Goal: Navigation & Orientation: Find specific page/section

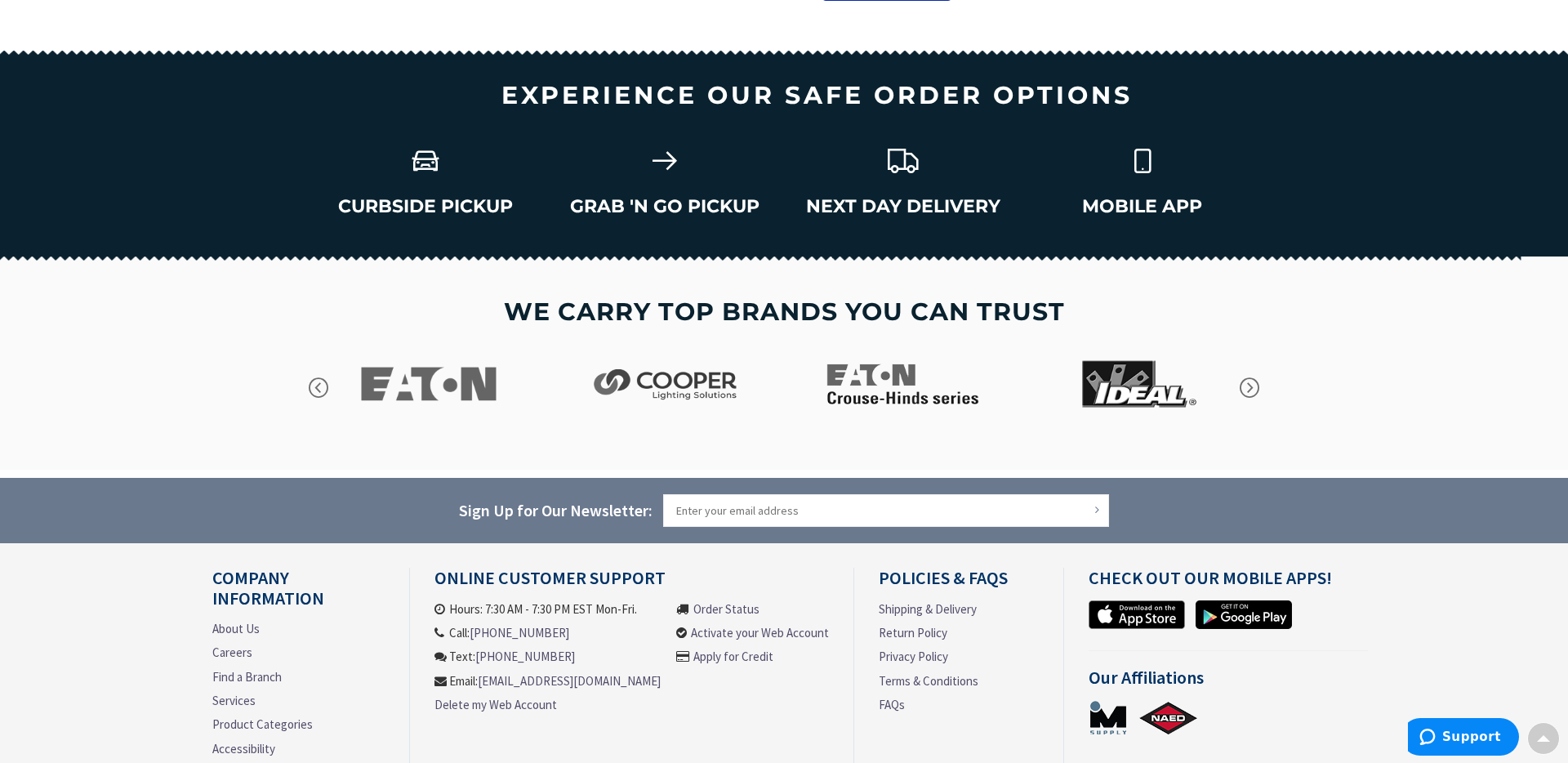
scroll to position [2244, 0]
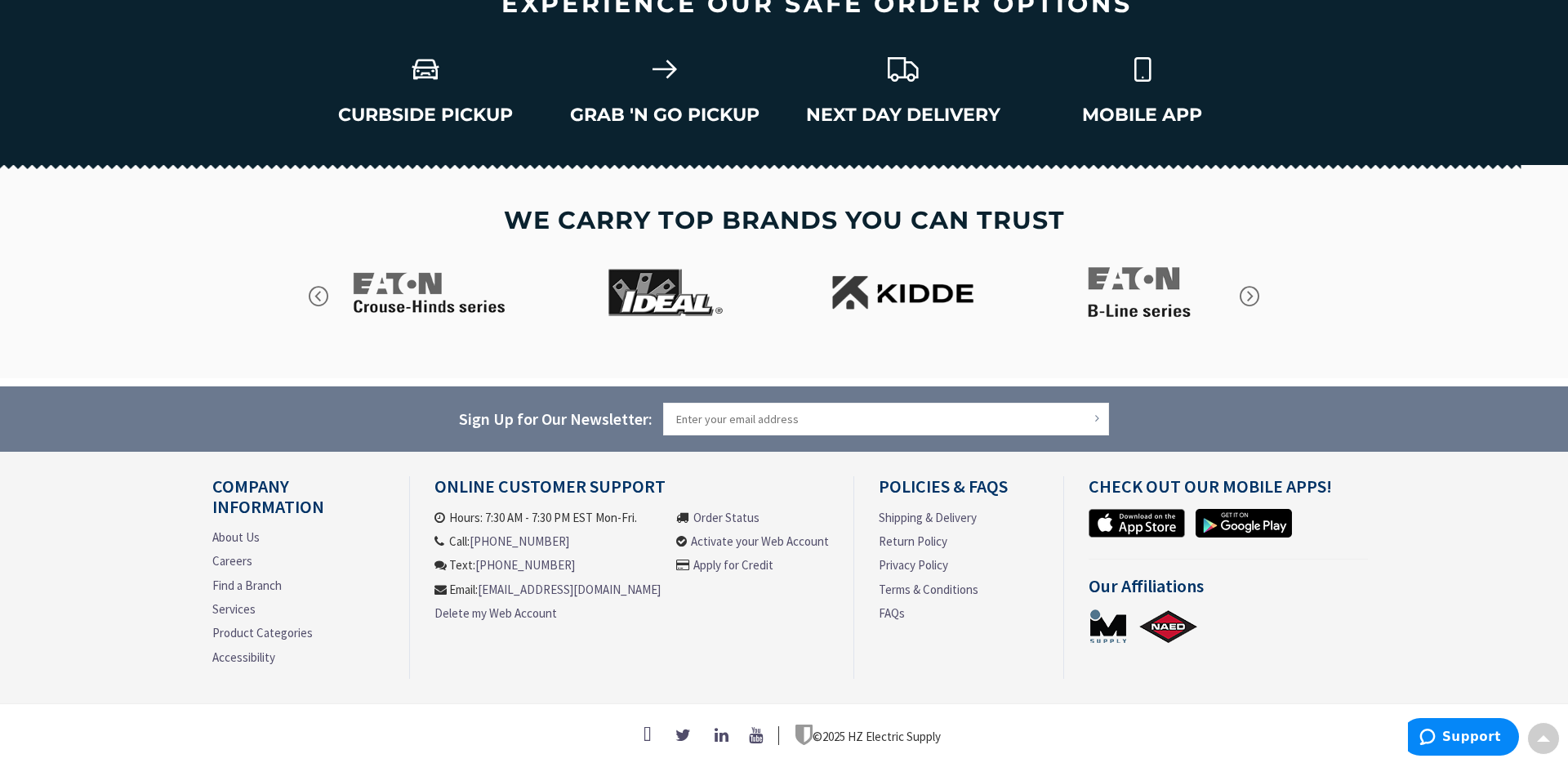
click at [214, 533] on link "About Us" at bounding box center [236, 537] width 47 height 17
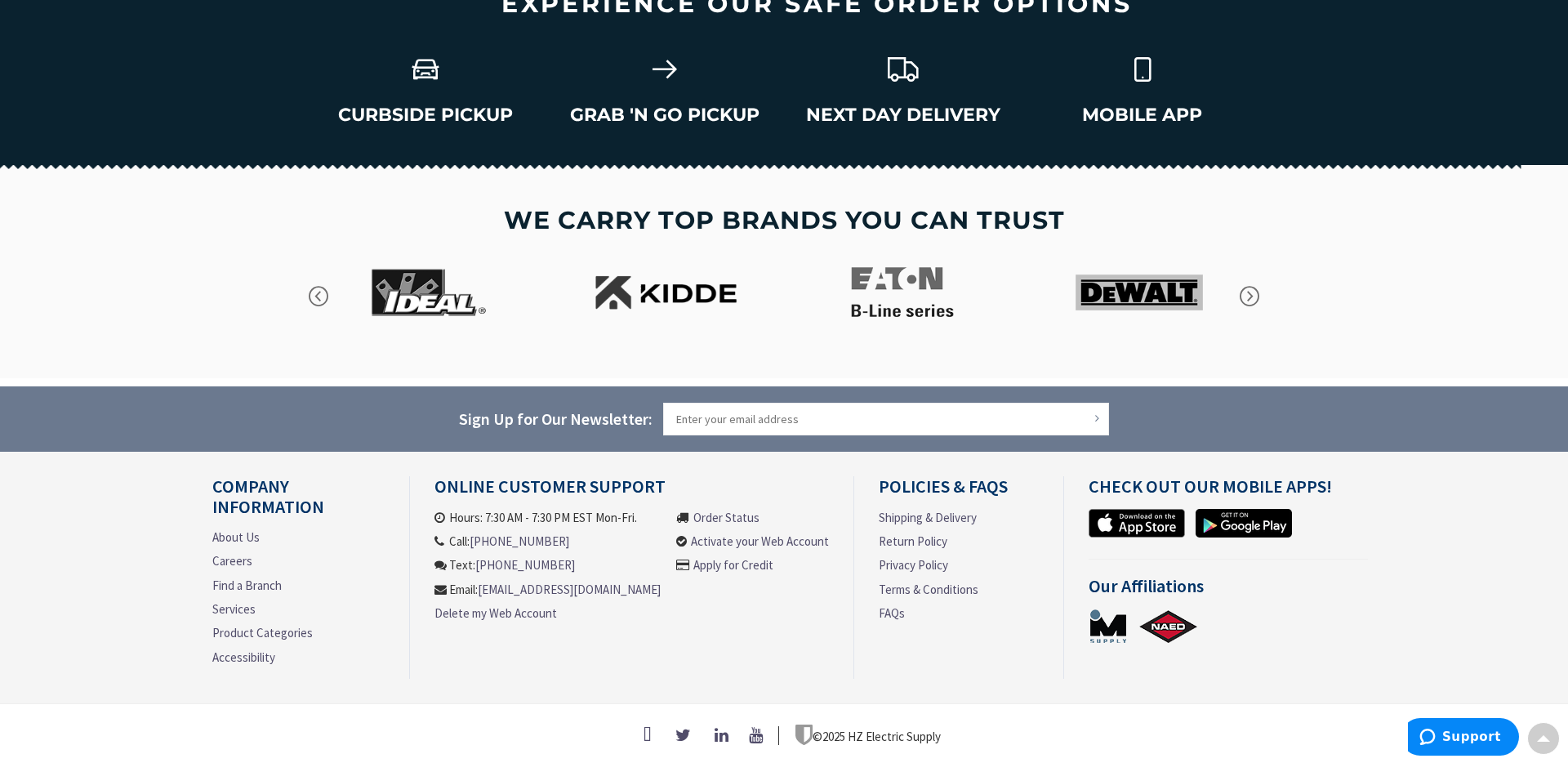
click at [229, 532] on link "About Us" at bounding box center [236, 537] width 47 height 17
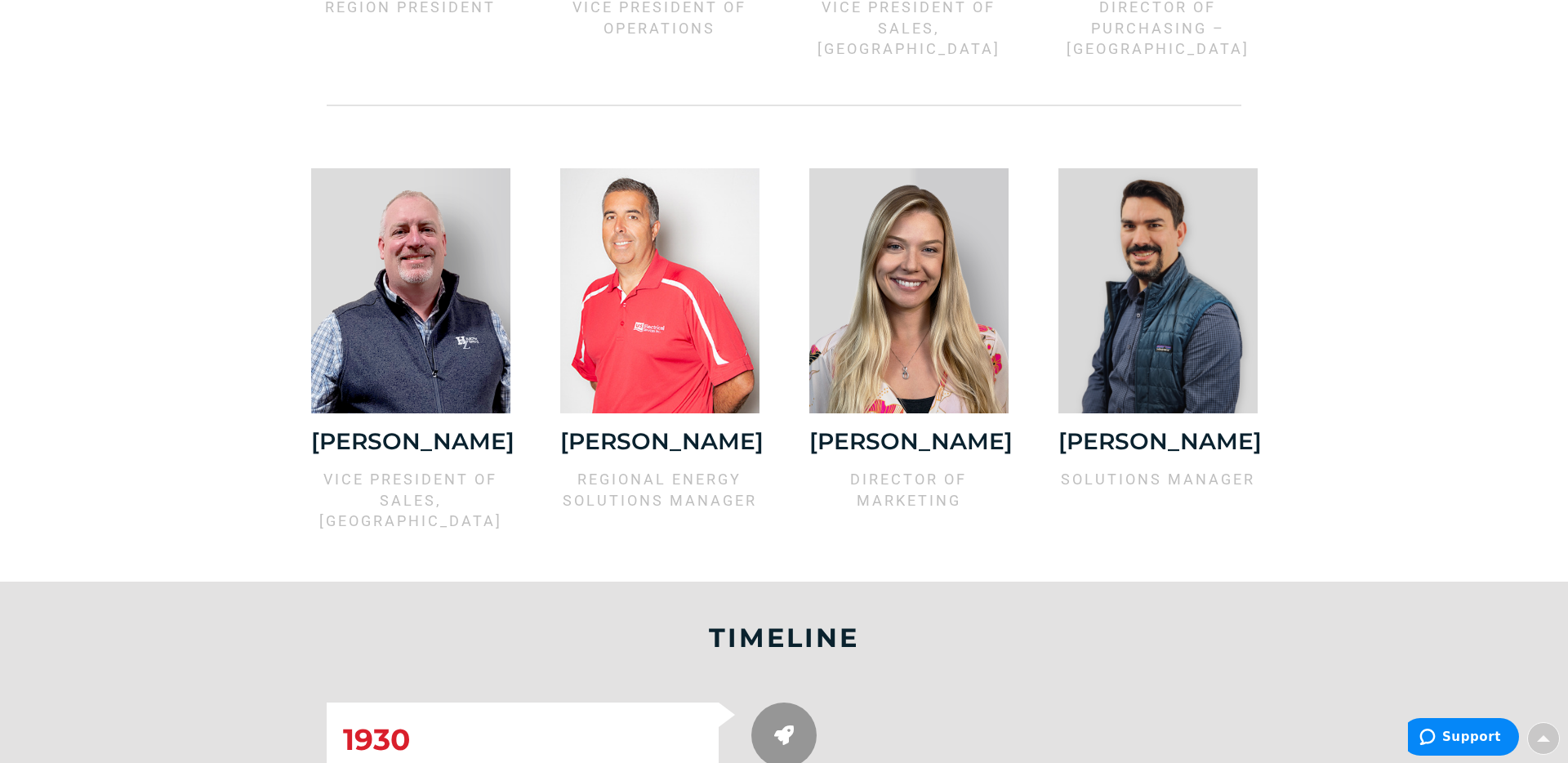
scroll to position [1682, 0]
